Goal: Task Accomplishment & Management: Complete application form

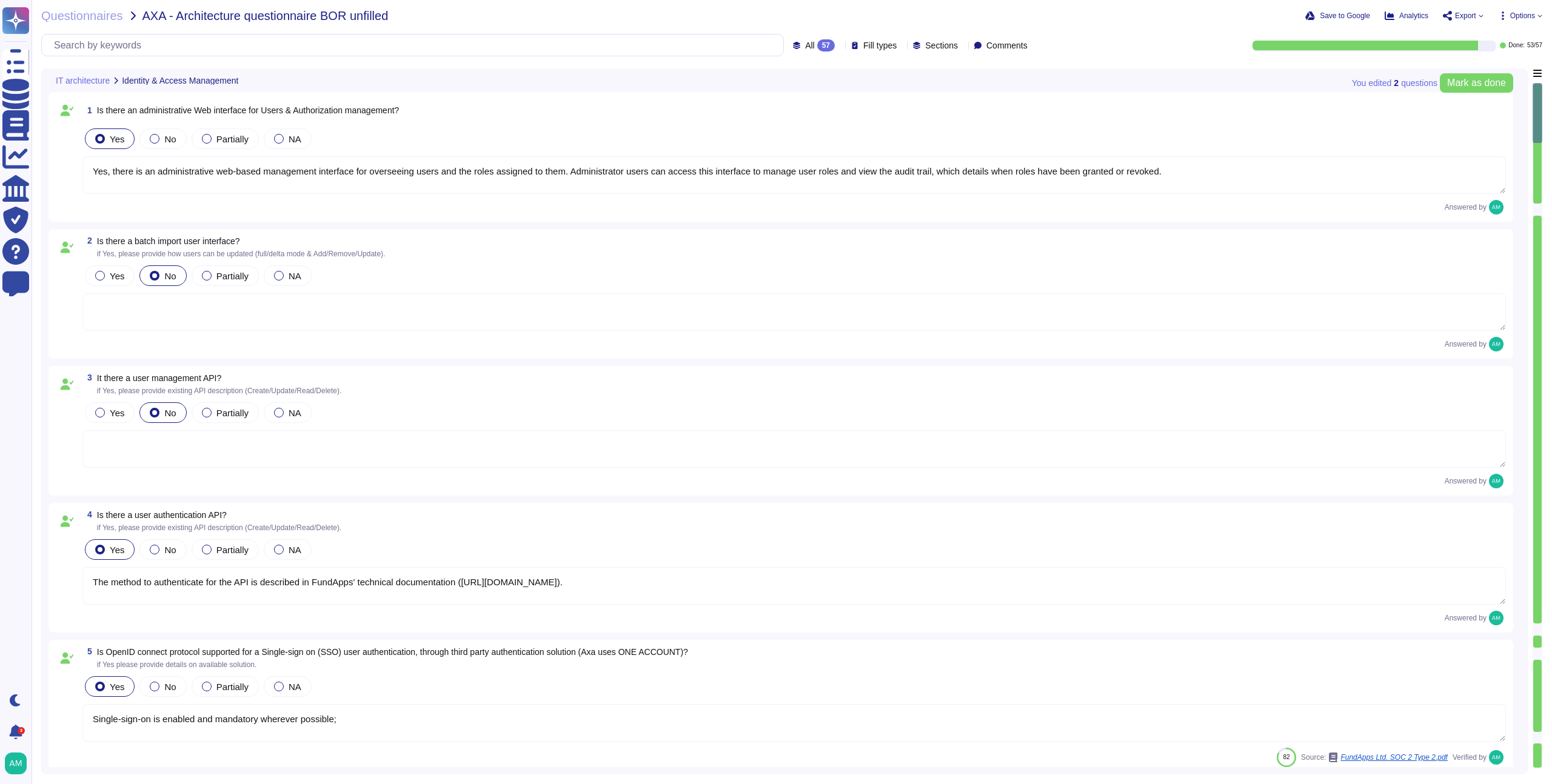
type textarea "Yes, there is an administrative web-based management interface for overseeing u…"
type textarea "The method to authenticate for the API is described in FundApps' technical docu…"
type textarea "Single-sign-on is enabled and mandatory wherever possible;"
type textarea "FundApps platforms allows clients to integrate their Single-Sign-On solution fo…"
click at [347, 318] on textarea at bounding box center [794, 312] width 1424 height 37
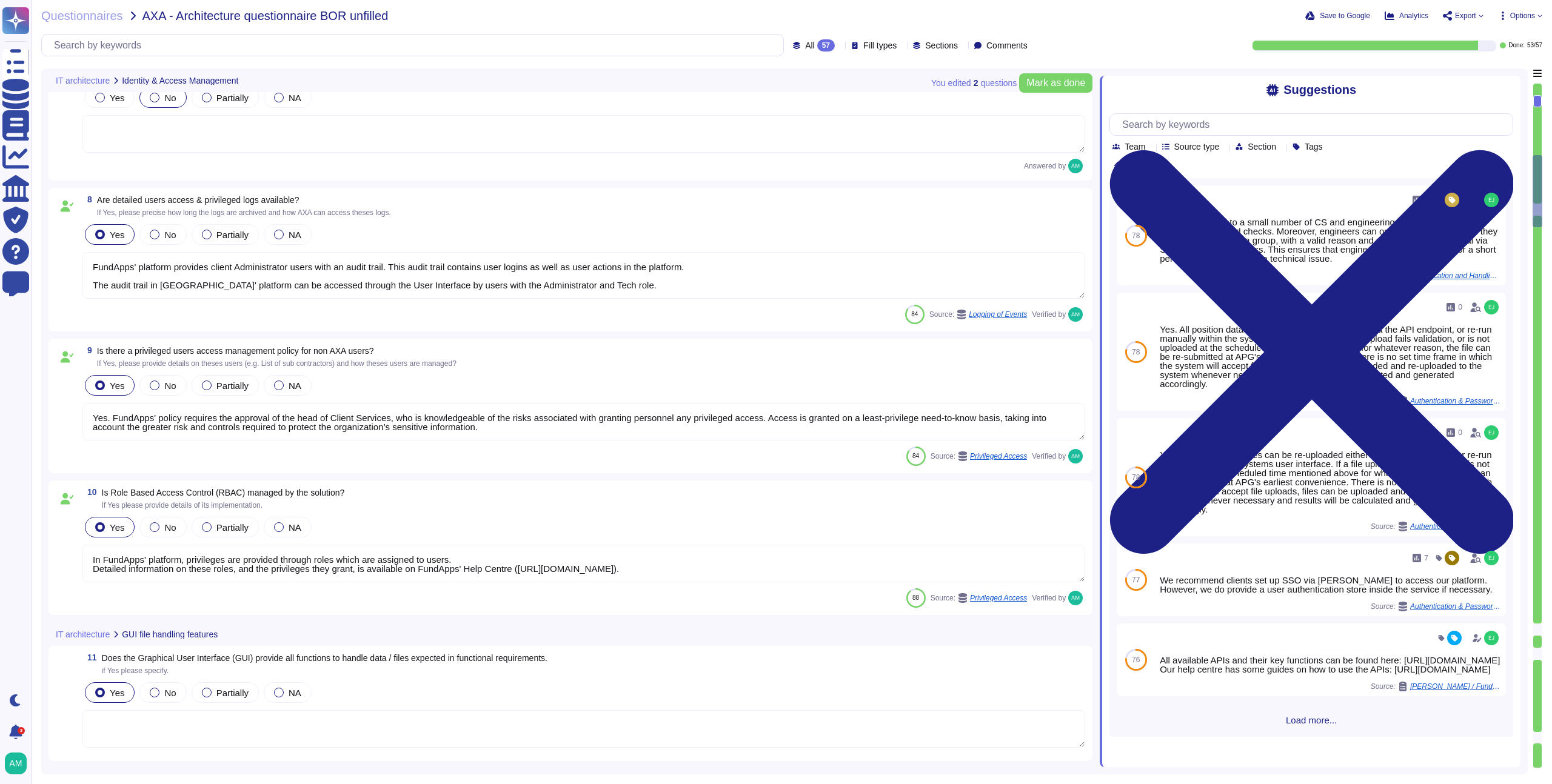
type textarea "FundApps' platform provides client Administrator users with an audit trail. Thi…"
type textarea "Yes. FundApps' policy requires the approval of the head of Client Services, who…"
type textarea "In FundApps' platform, privileges are provided through roles which are assigned…"
type textarea "The software developed by FundApps is mostly written in the C# and Typescript p…"
type textarea "Please view [DOMAIN_NAME] for monitoring metrics."
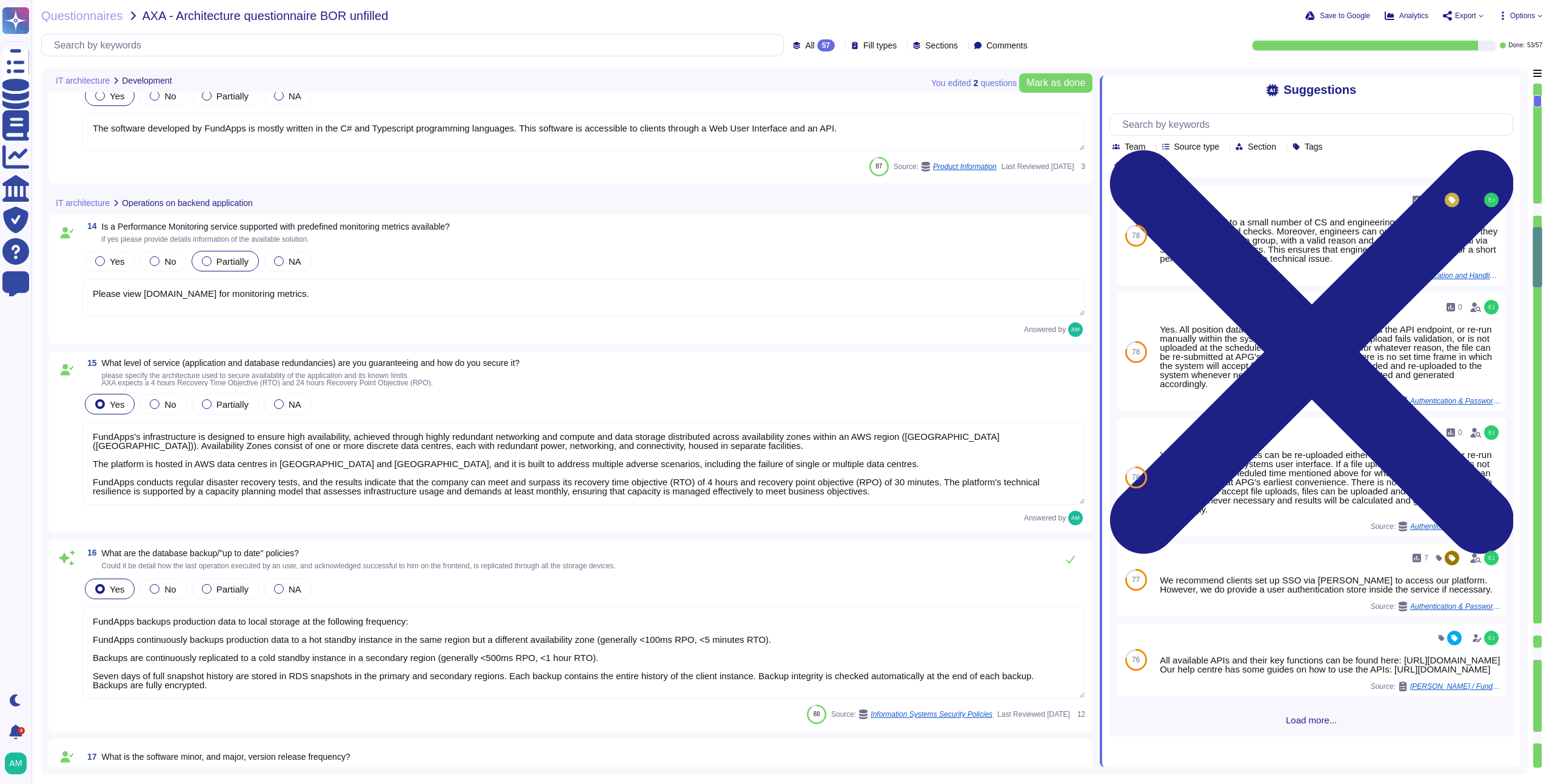
type textarea "FundApps's infrastructure is designed to ensure high availability, achieved thr…"
type textarea "FundApps backups production data to local storage at the following frequency: F…"
type textarea "FundApps deploys code changes to its platform several times a week, allowing cl…"
type textarea "Changes to the production environment are automatically tested with a multi-lev…"
type textarea "Yes, FundApps implements a modern Continuous Integration / Continuous Delivery …"
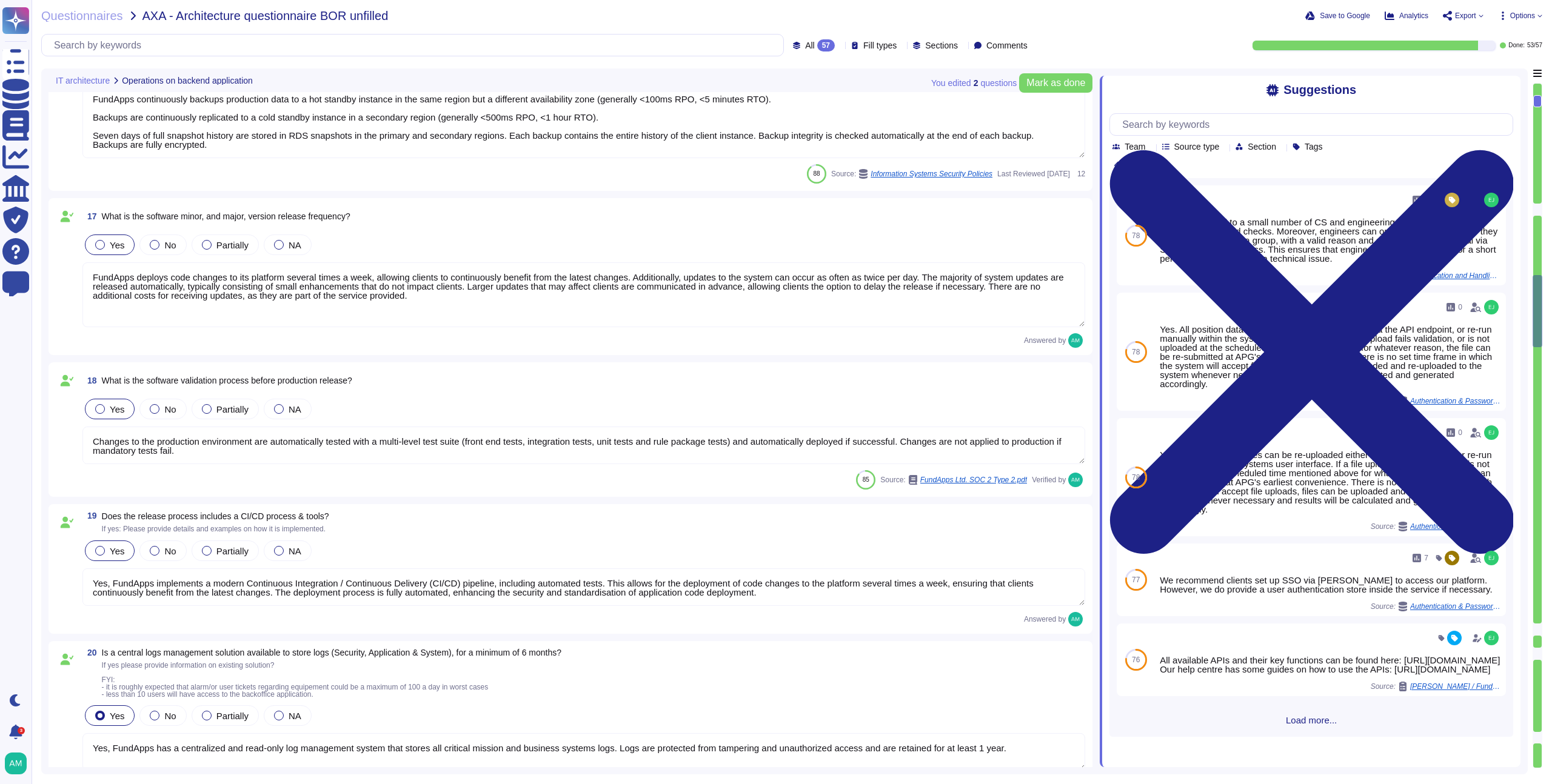
type textarea "Yes, FundApps has a centralized and read-only log management system that stores…"
type textarea "Pre-production environments (e.g, development, testing, etc) are separated from…"
type textarea "Clients have separate dedicated instances of FundApps' platform for displaying,…"
type textarea "FundApps uses Zendesk as its online Help Desk Solution for support queries. Zen…"
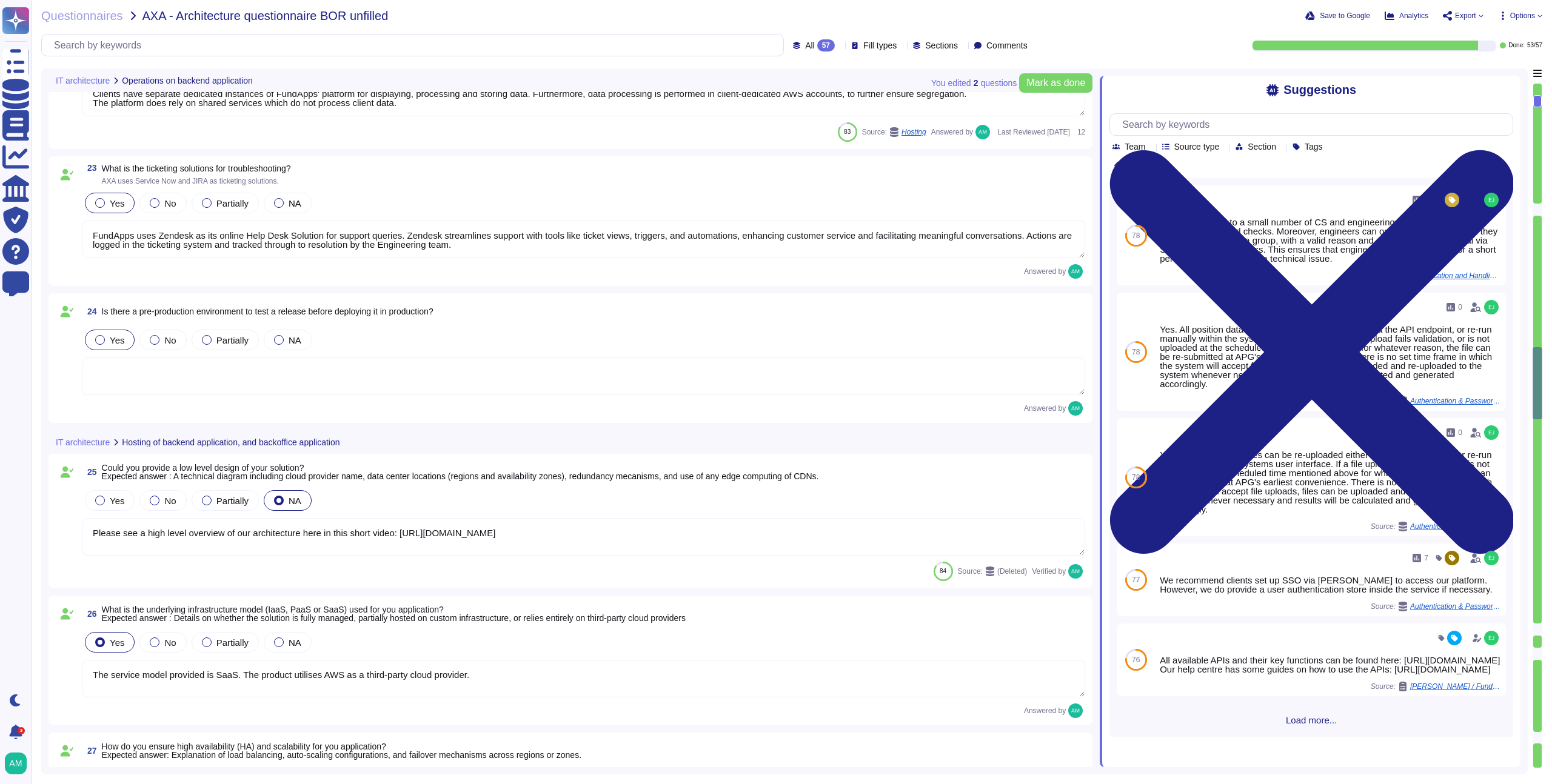
type textarea "Please see a high level overview of our architecture here in this short video: …"
type textarea "The service model provided is SaaS. The product utilises AWS as a third-party c…"
type textarea "High availability is achieved through highly redundant networking and compute a…"
type textarea "We do not yet have a web application firewall, but we plan to implement WAF cap…"
type textarea "We recommend clients set up SSO via [PERSON_NAME] to access our platform. Howev…"
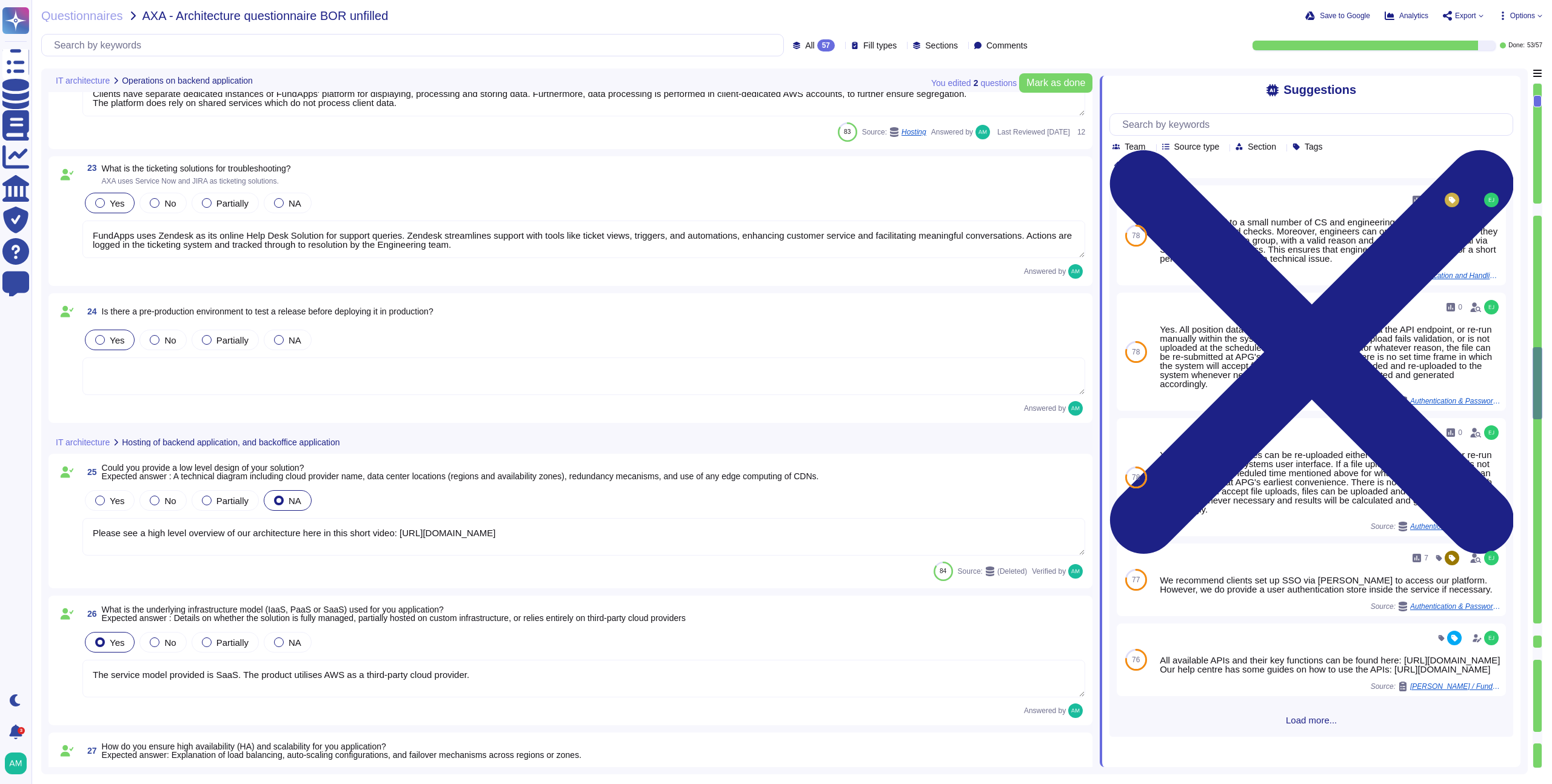
type textarea "FundApps uses several layers of security controls to detect and remediate vulne…"
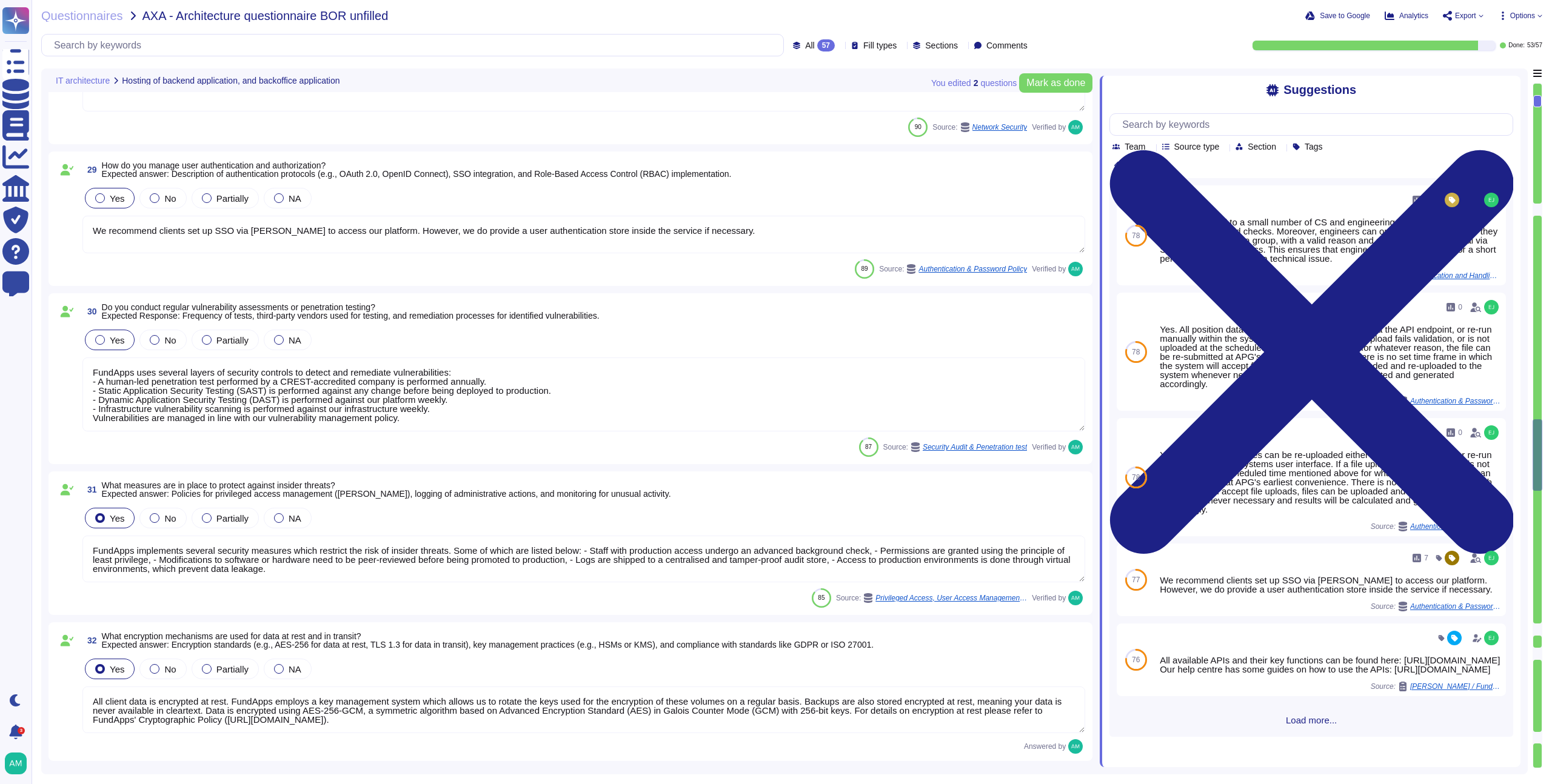
type textarea "FundApps implements several security measures which restrict the risk of inside…"
type textarea "All client data is encrypted at rest. FundApps employs a key management system …"
type textarea "FundApps utilizes a combination of DataDog Cloud SIEM and AWS logs for real-tim…"
type textarea "Please refer to FundApps' Incident Management Process ([URL][DOMAIN_NAME]) and …"
type textarea "Please refer to FundApps' status page ([URL][DOMAIN_NAME]). Availability of our…"
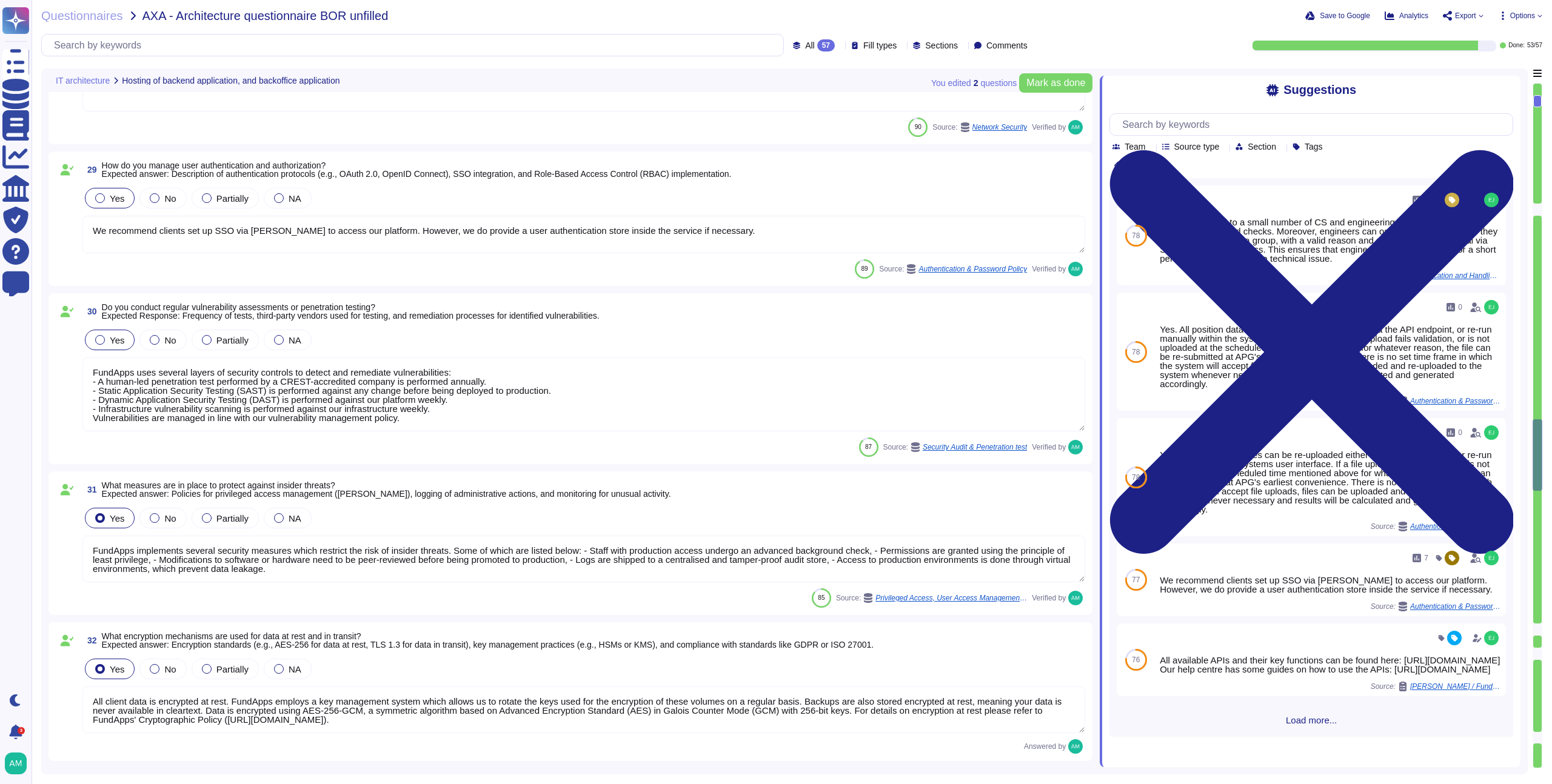
type textarea "FundApps backups production data to local storage at the following frequency: F…"
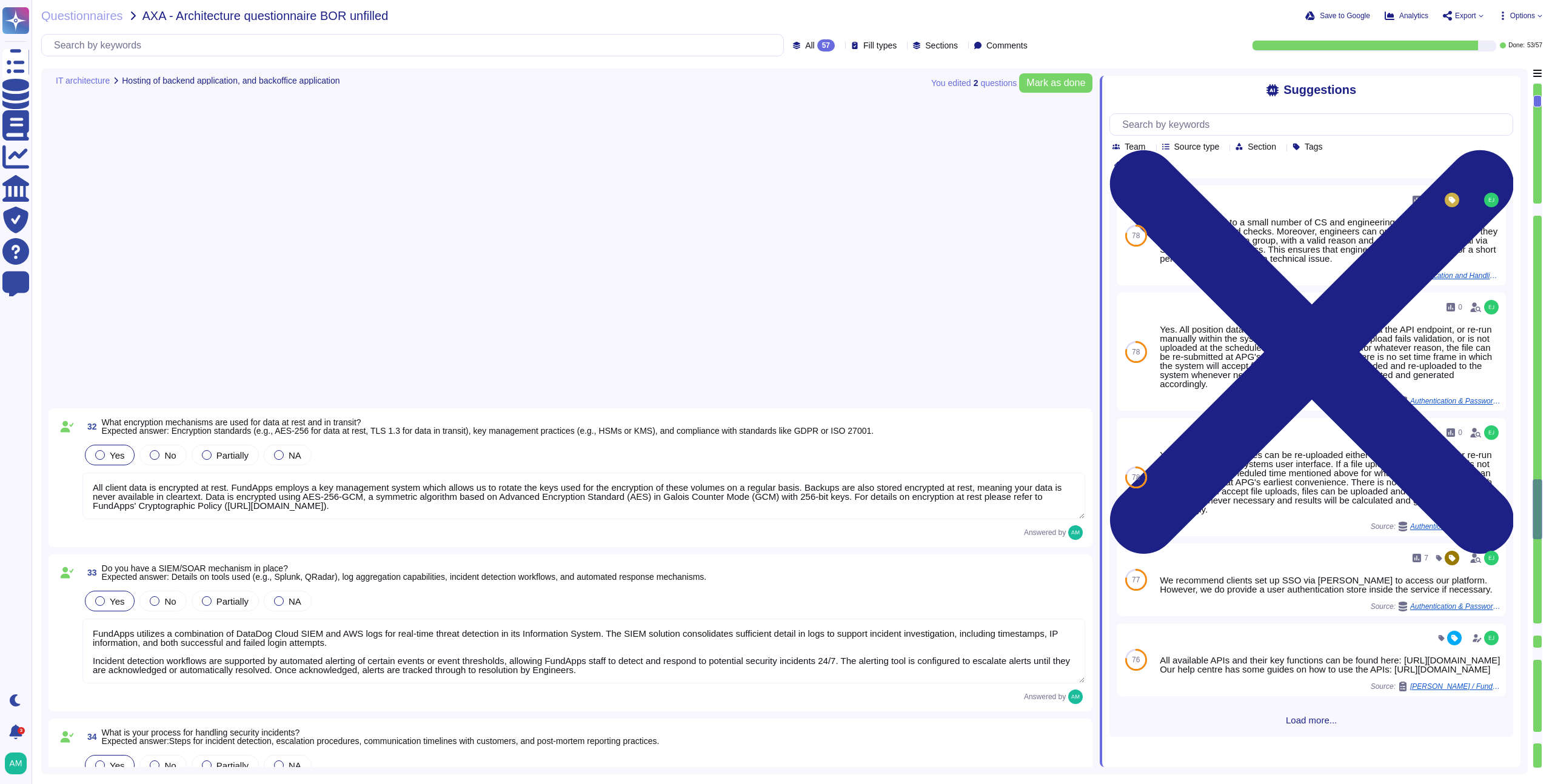
type textarea "FundApps has a Disaster Recovery Plan with an RTO of 4 hours, and an RPO of 30 …"
type textarea "Lore ipsumd si ame ConsEcte adipisci el seddoeiusm te ‘InciDidu Utlaboreetdo’ m…"
type textarea "FundApps employs a fully automated deployment process that enhances the securit…"
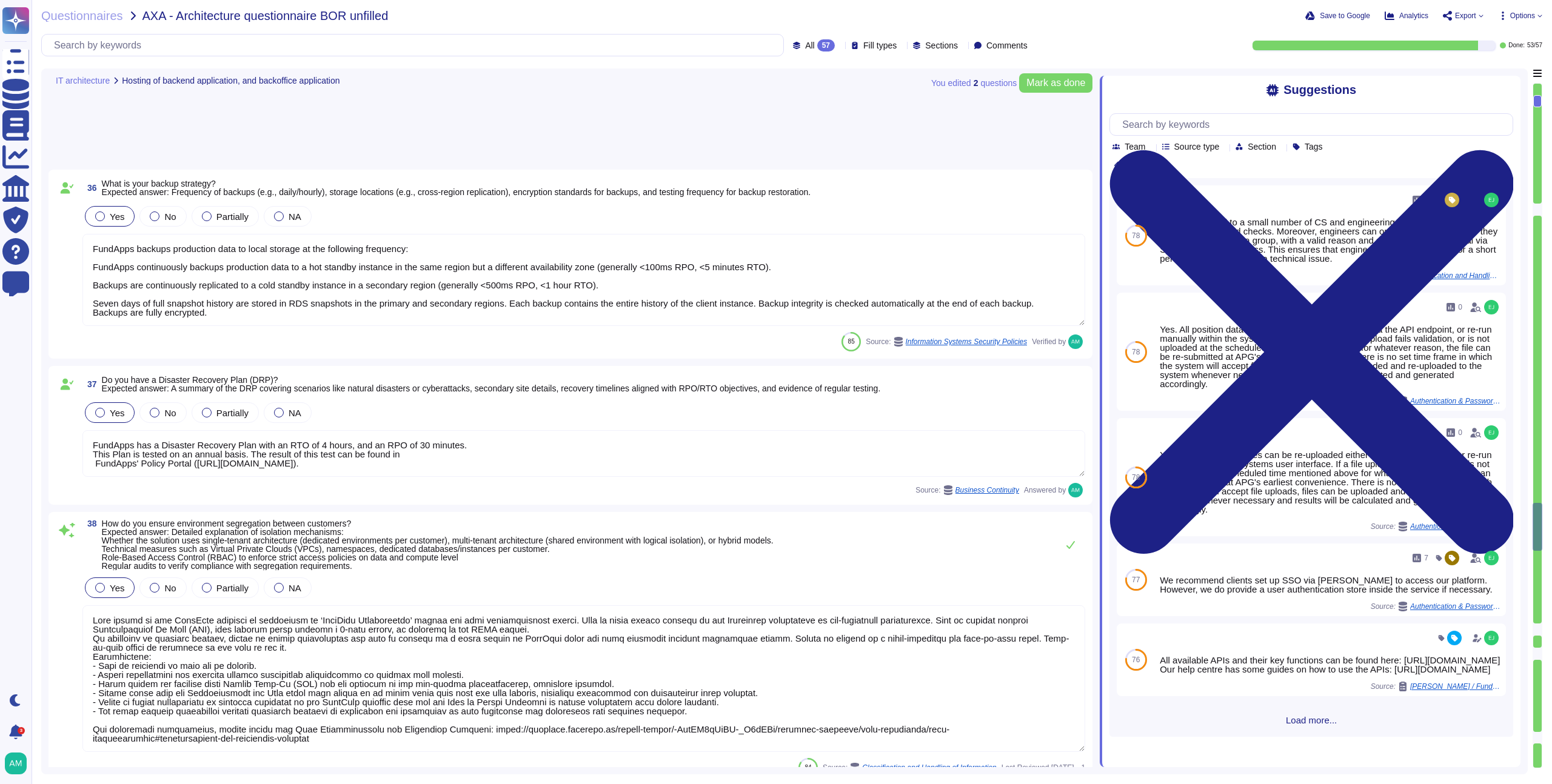
type textarea "We deploy updates to the system as often as twice per day. We will never wait t…"
type textarea "All actions made to our infrastructure or application are logged and centralise…"
type textarea "FundApps treats client data as "confidential" which is the highest level of pro…"
type textarea "Upon contract termination, FundApps will securely delete all client data from i…"
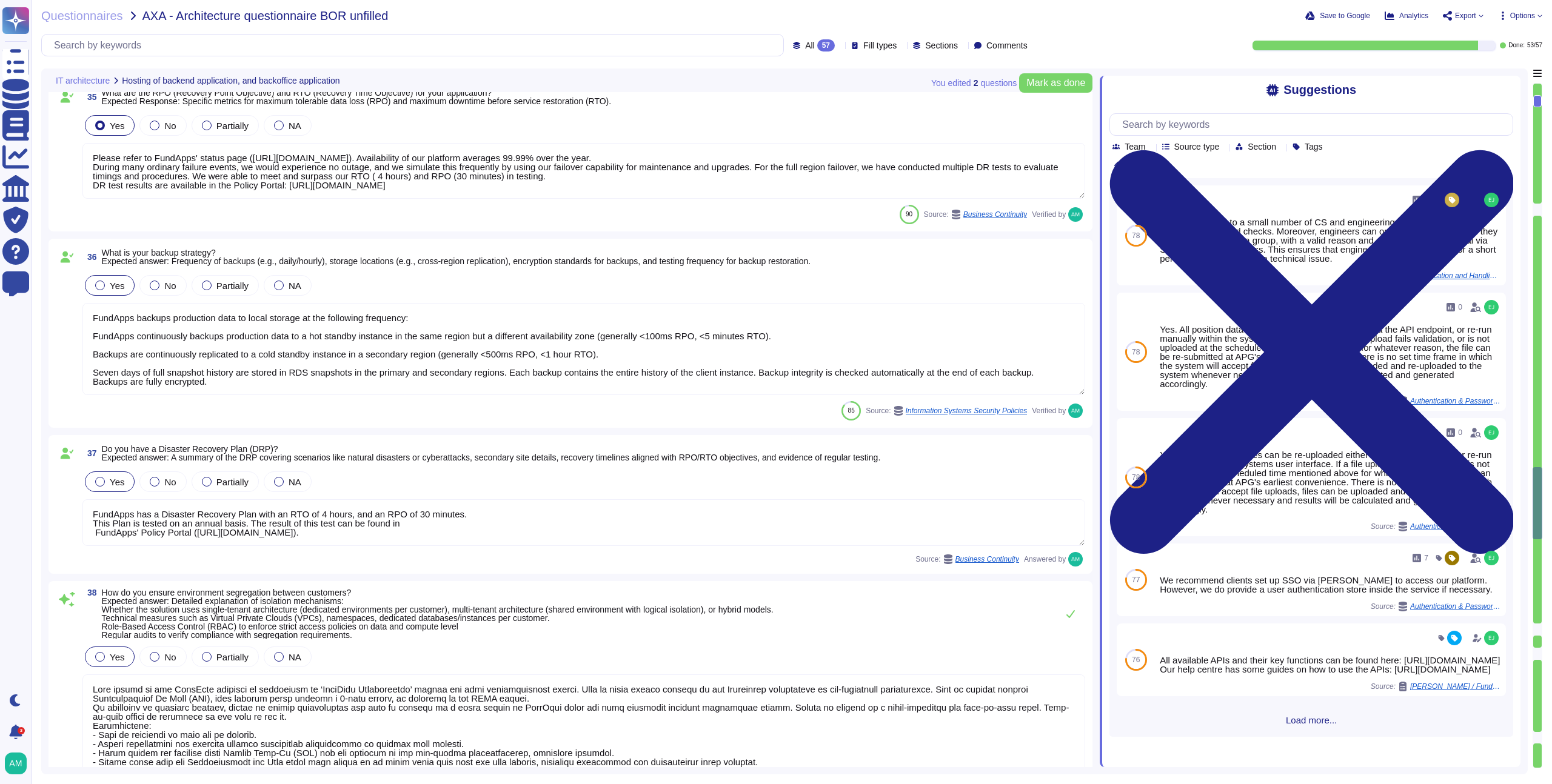
type textarea "All client data is encrypted at rest. FundApps employs a key management system …"
type textarea "FundApps utilizes a combination of DataDog Cloud SIEM and AWS logs for real-tim…"
type textarea "Please refer to FundApps' Incident Management Process ([URL][DOMAIN_NAME]) and …"
type textarea "Please refer to FundApps' status page ([URL][DOMAIN_NAME]). Availability of our…"
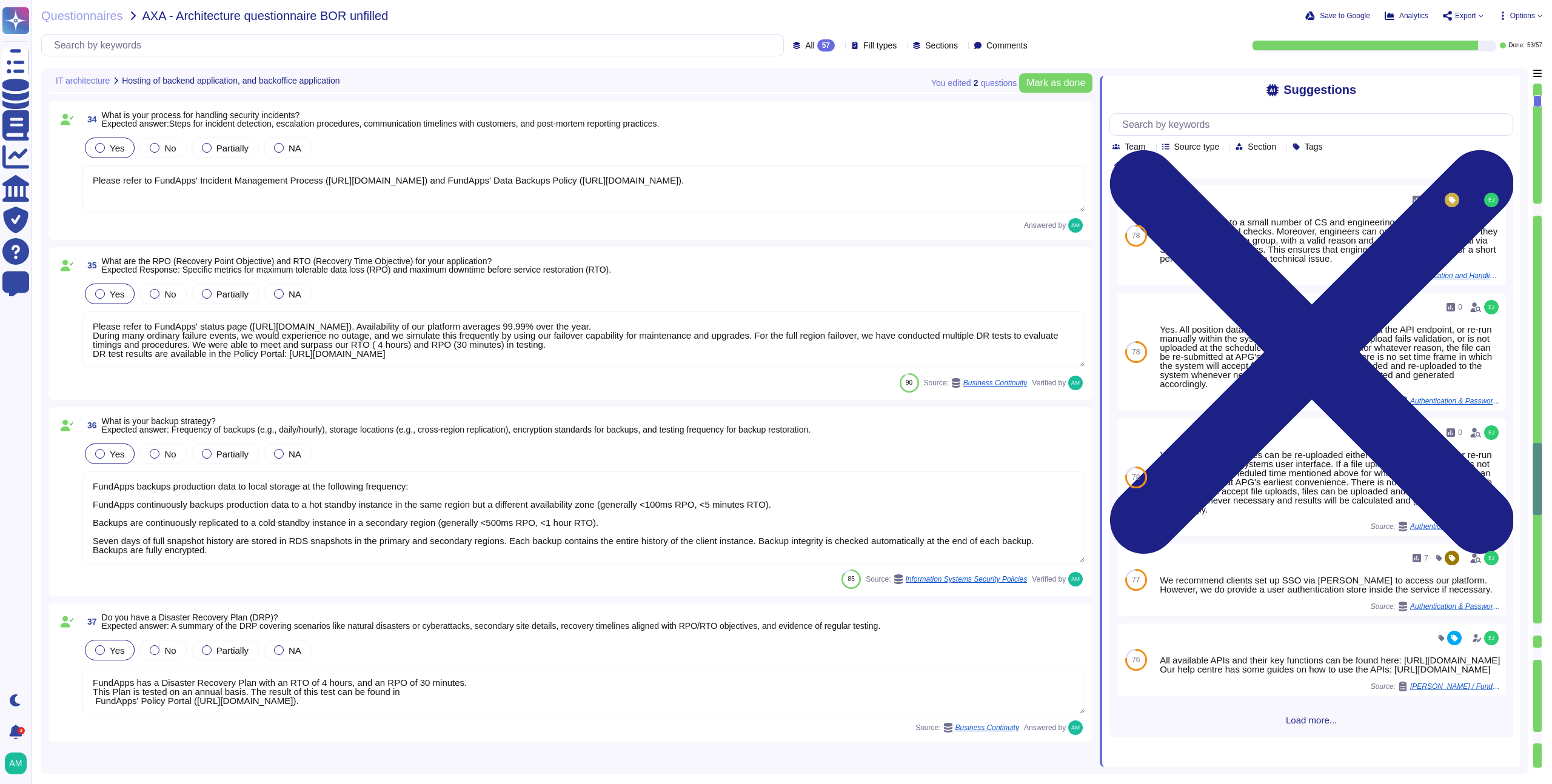
type textarea "FundApps uses several layers of security controls to detect and remediate vulne…"
type textarea "FundApps implements several security measures which restrict the risk of inside…"
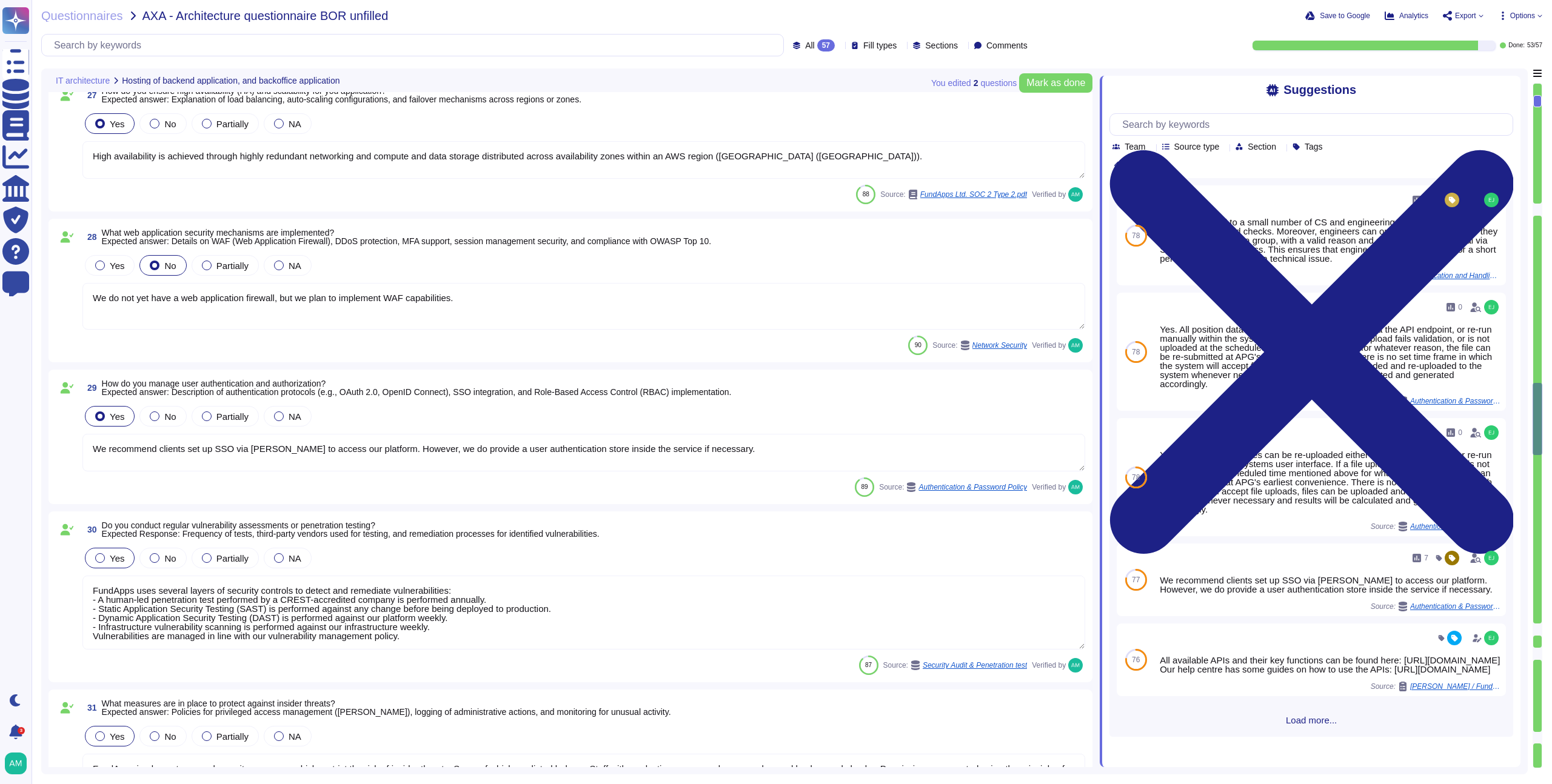
type textarea "Please see a high level overview of our architecture here in this short video: …"
type textarea "The service model provided is SaaS. The product utilises AWS as a third-party c…"
type textarea "High availability is achieved through highly redundant networking and compute a…"
type textarea "We do not yet have a web application firewall, but we plan to implement WAF cap…"
type textarea "We recommend clients set up SSO via [PERSON_NAME] to access our platform. Howev…"
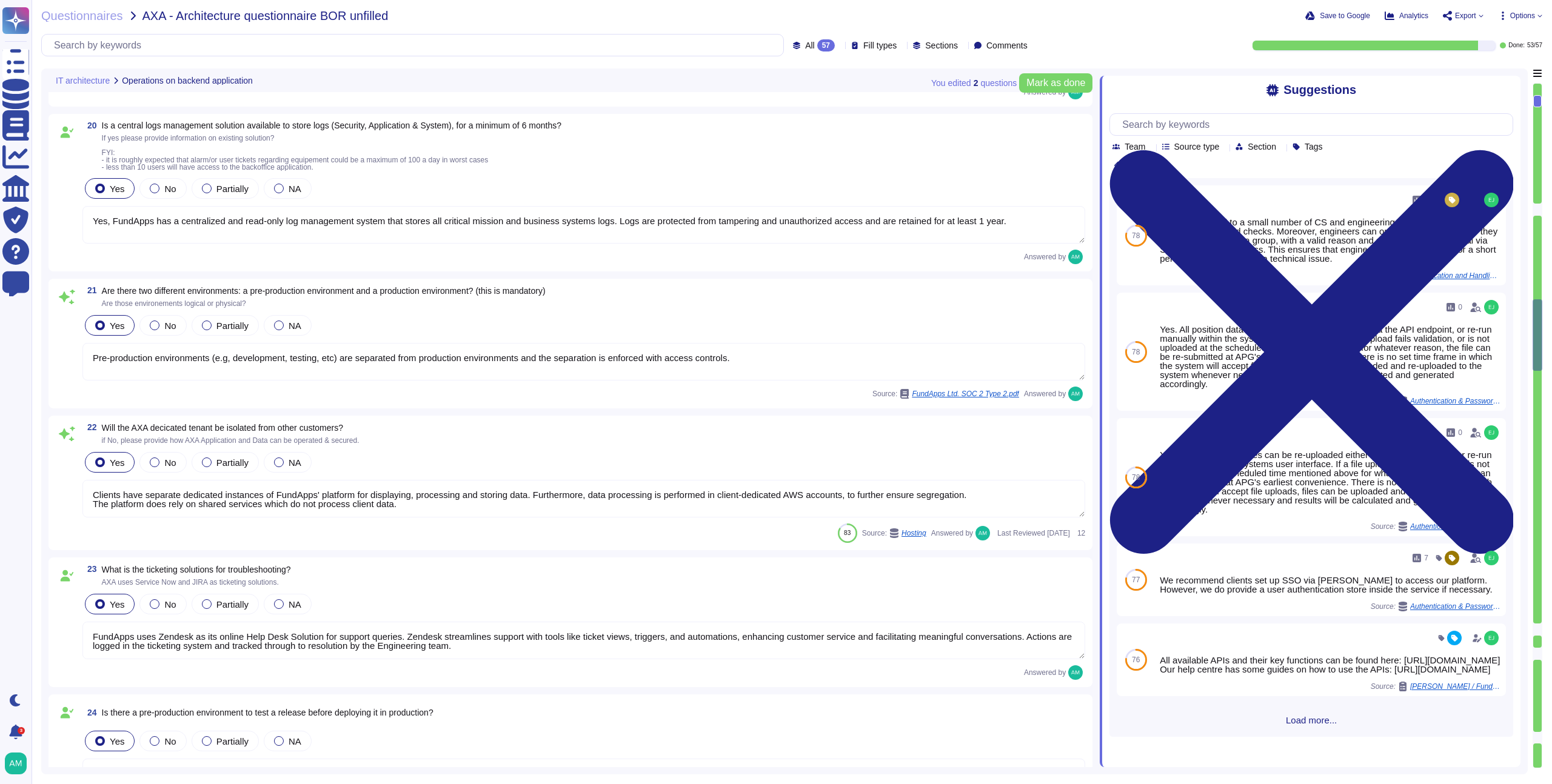
type textarea "Changes to the production environment are automatically tested with a multi-lev…"
type textarea "Yes, FundApps implements a modern Continuous Integration / Continuous Delivery …"
type textarea "Yes, FundApps has a centralized and read-only log management system that stores…"
type textarea "Pre-production environments (e.g, development, testing, etc) are separated from…"
type textarea "Clients have separate dedicated instances of FundApps' platform for displaying,…"
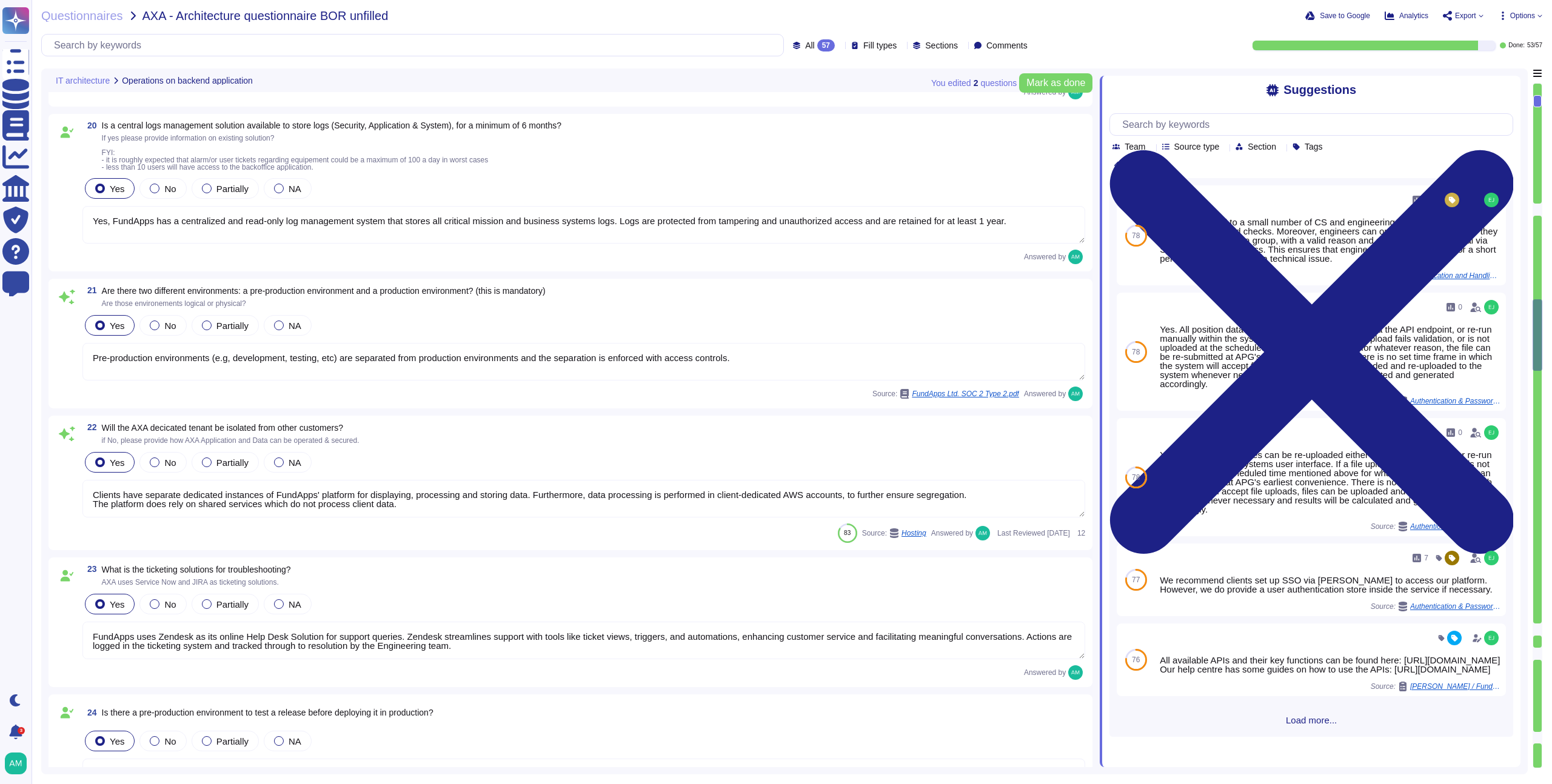
type textarea "FundApps uses Zendesk as its online Help Desk Solution for support queries. Zen…"
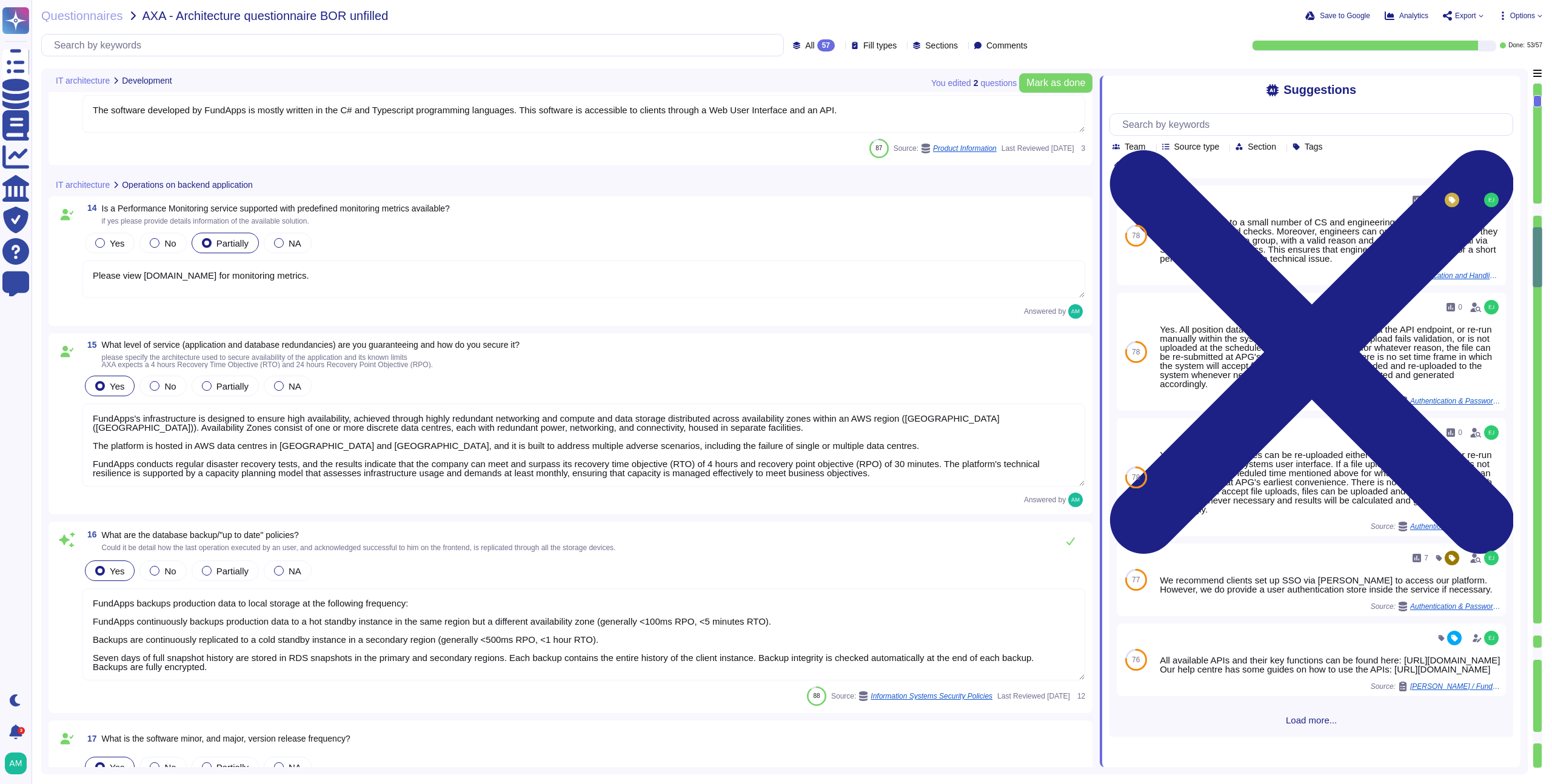
type textarea "The software developed by FundApps is mostly written in the C# and Typescript p…"
type textarea "Please view [DOMAIN_NAME] for monitoring metrics."
type textarea "FundApps's infrastructure is designed to ensure high availability, achieved thr…"
type textarea "FundApps backups production data to local storage at the following frequency: F…"
type textarea "FundApps deploys code changes to its platform several times a week, allowing cl…"
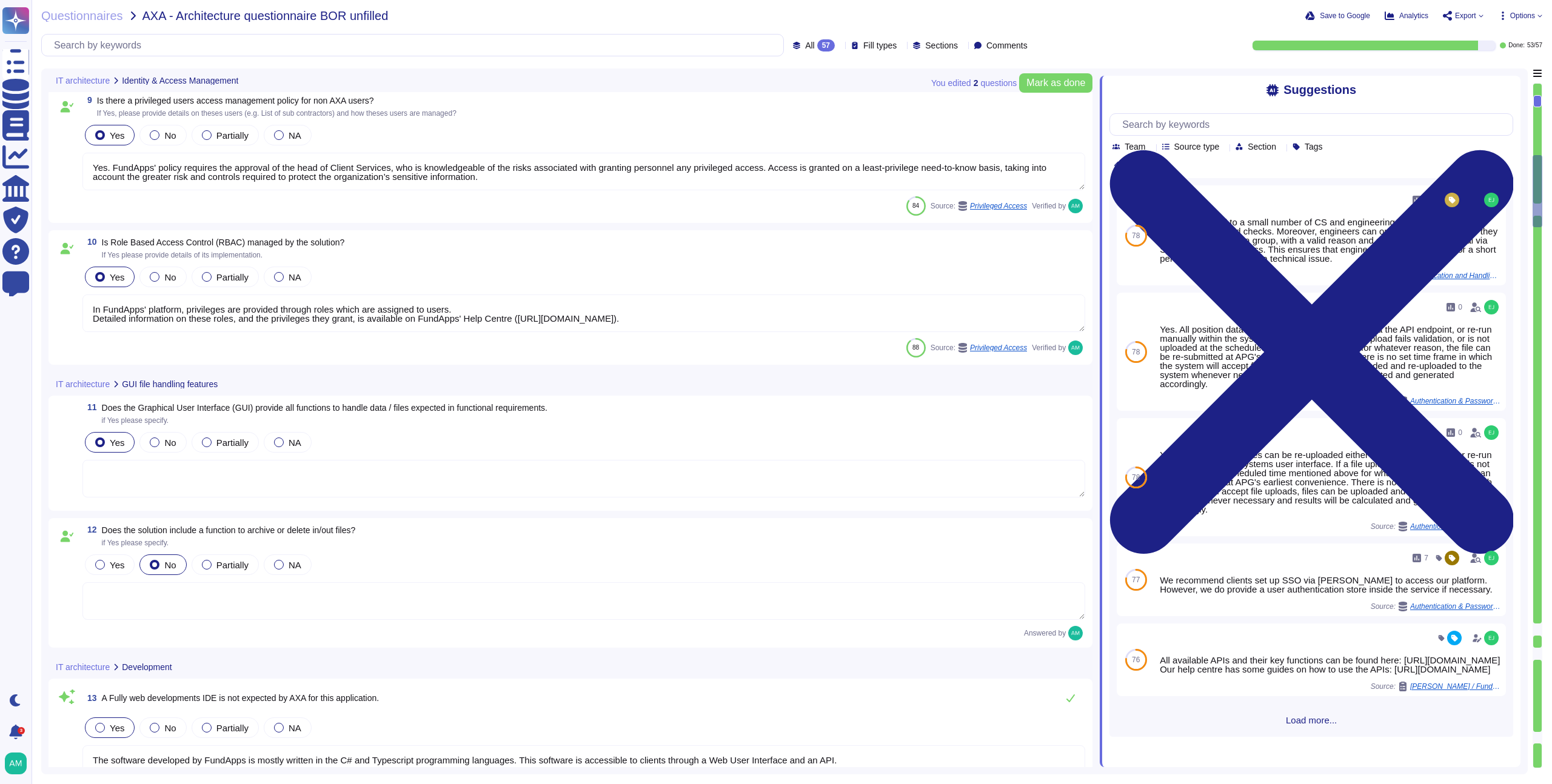
type textarea "Single-sign-on is enabled and mandatory wherever possible;"
type textarea "FundApps platforms allows clients to integrate their Single-Sign-On solution fo…"
type textarea "FundApps' platform provides client Administrator users with an audit trail. Thi…"
type textarea "Yes. FundApps' policy requires the approval of the head of Client Services, who…"
type textarea "In FundApps' platform, privileges are provided through roles which are assigned…"
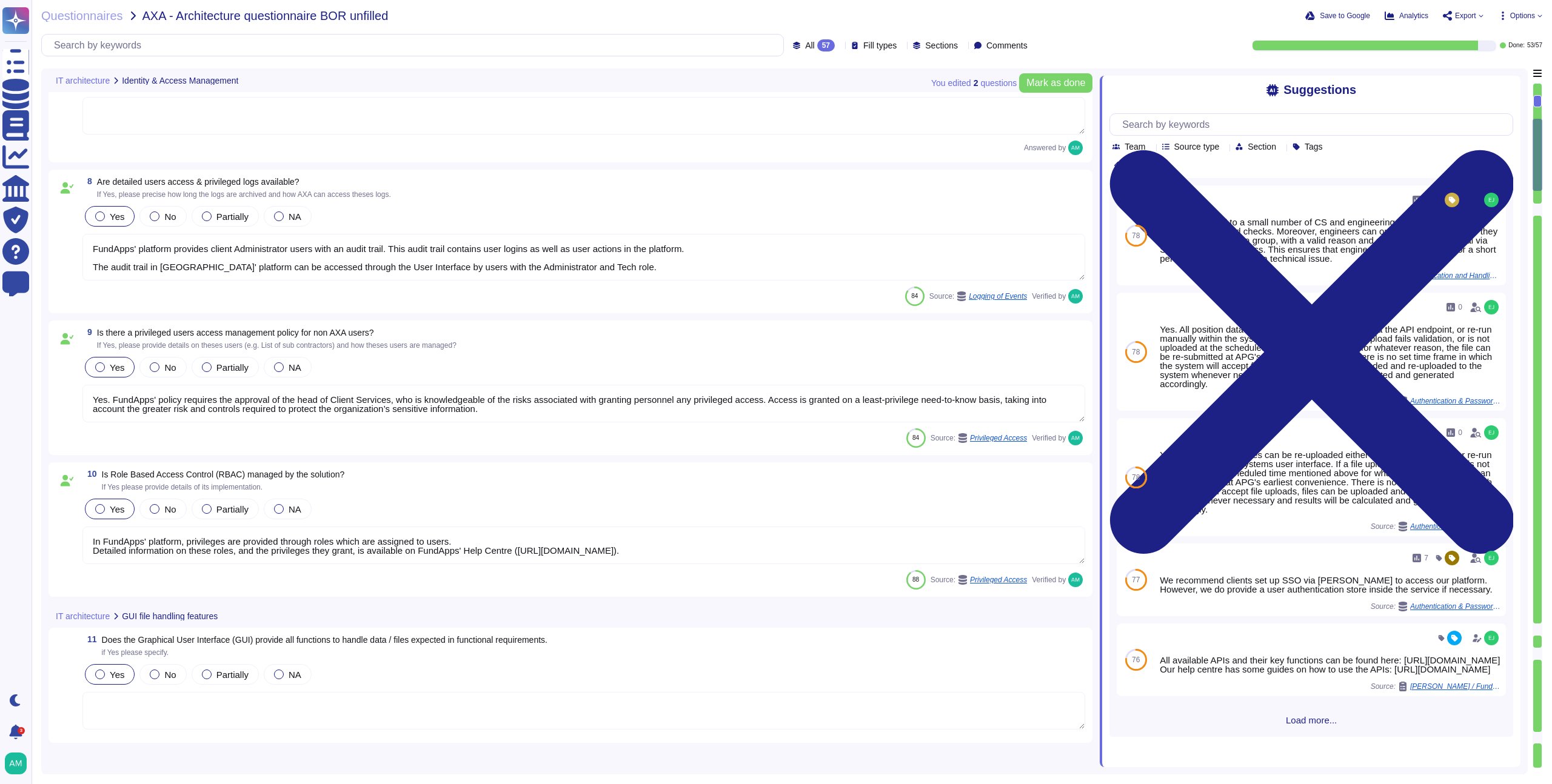
scroll to position [222, 0]
type textarea "The method to authenticate for the API is described in FundApps' technical docu…"
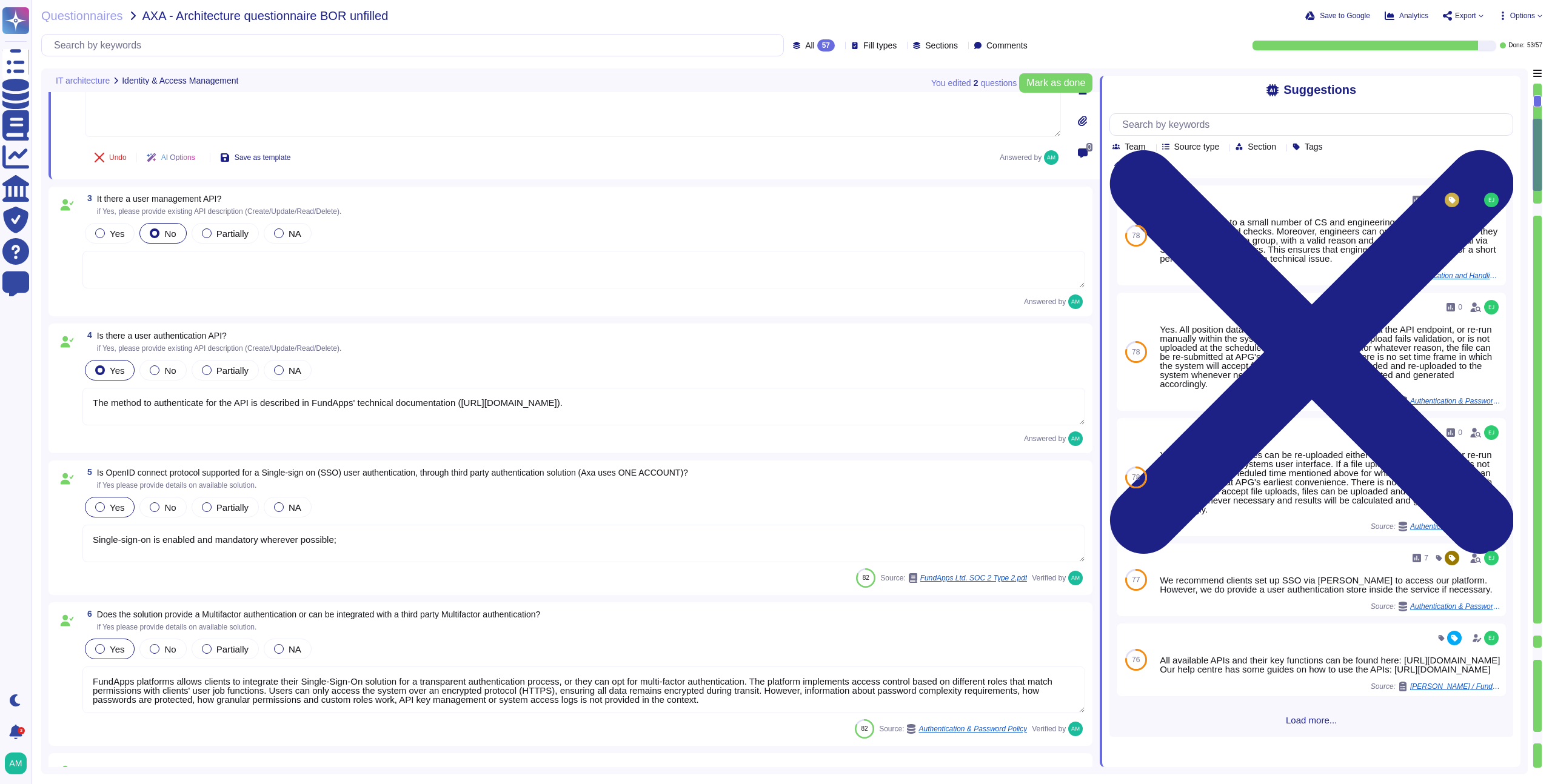
scroll to position [0, 0]
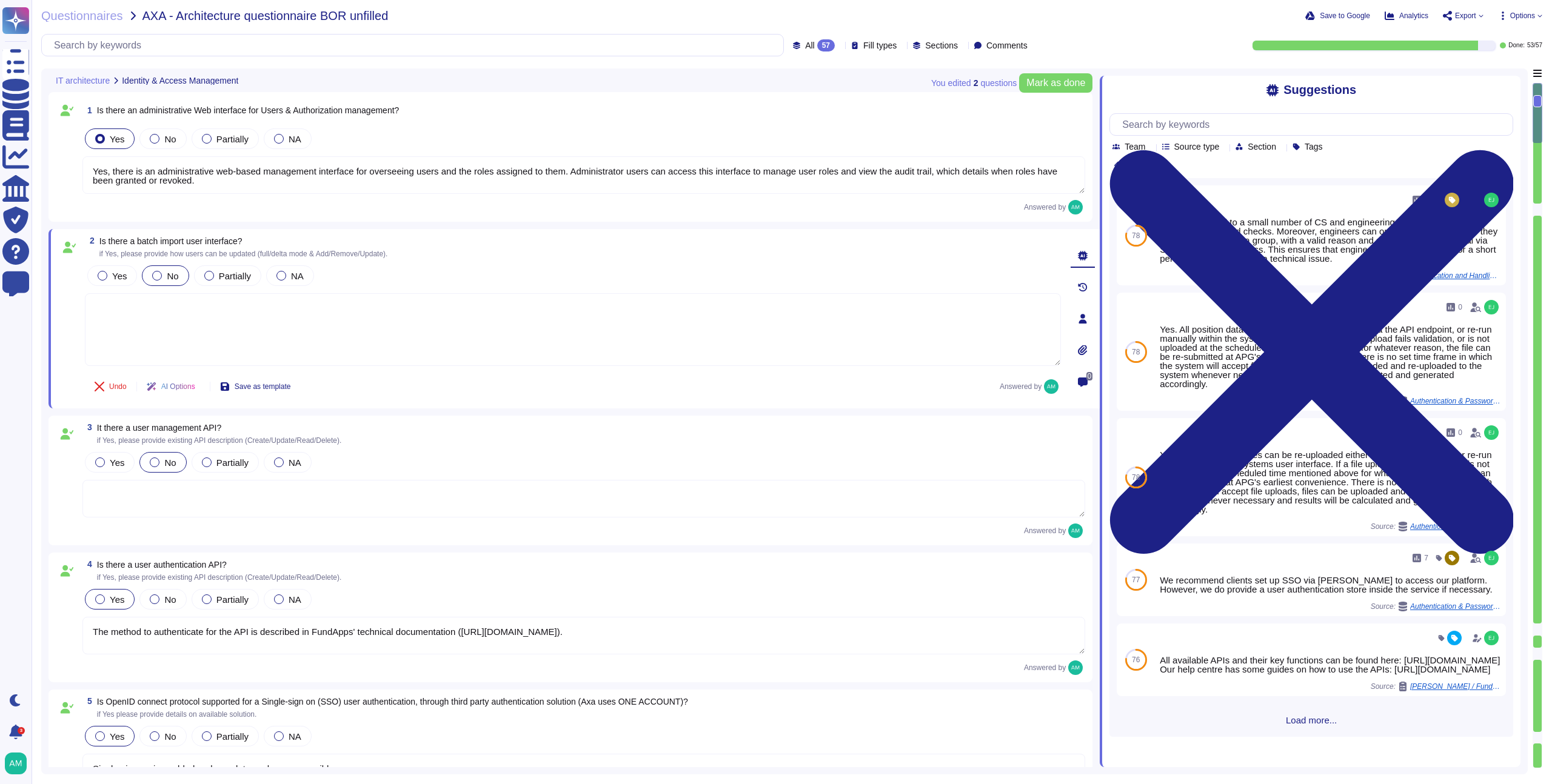
type textarea "Yes, there is an administrative web-based management interface for overseeing u…"
